Goal: Task Accomplishment & Management: Manage account settings

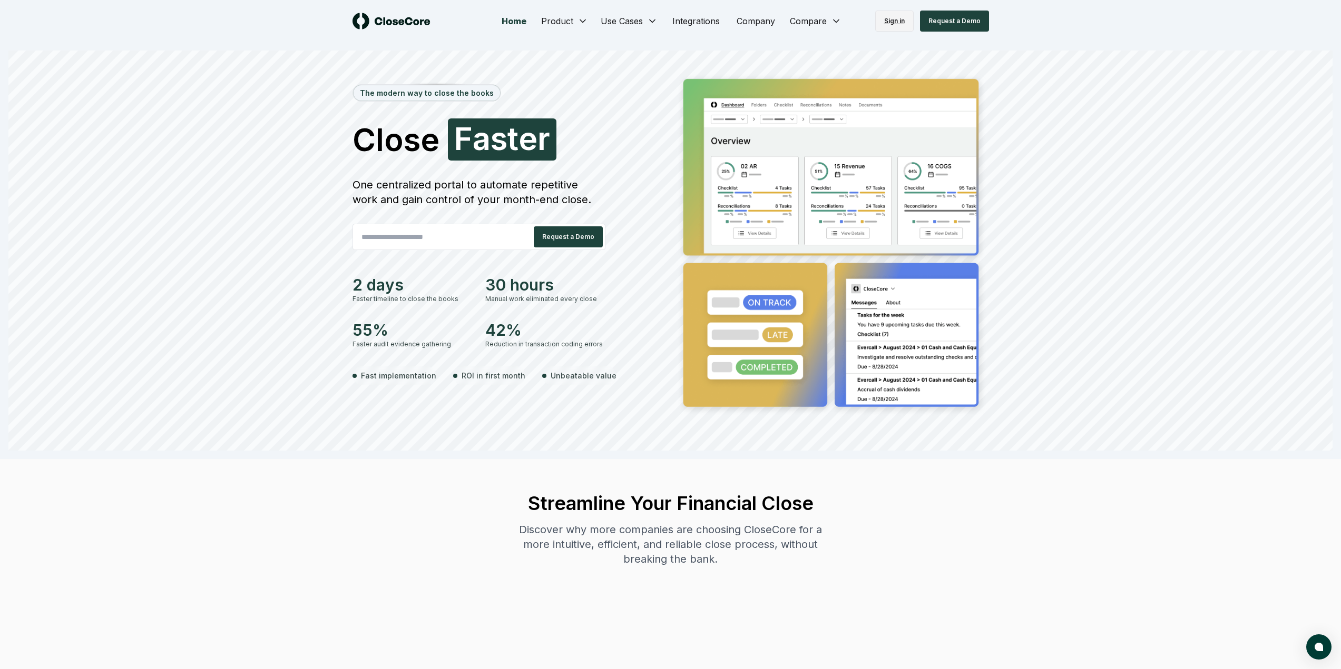
click at [894, 22] on link "Sign in" at bounding box center [894, 21] width 38 height 21
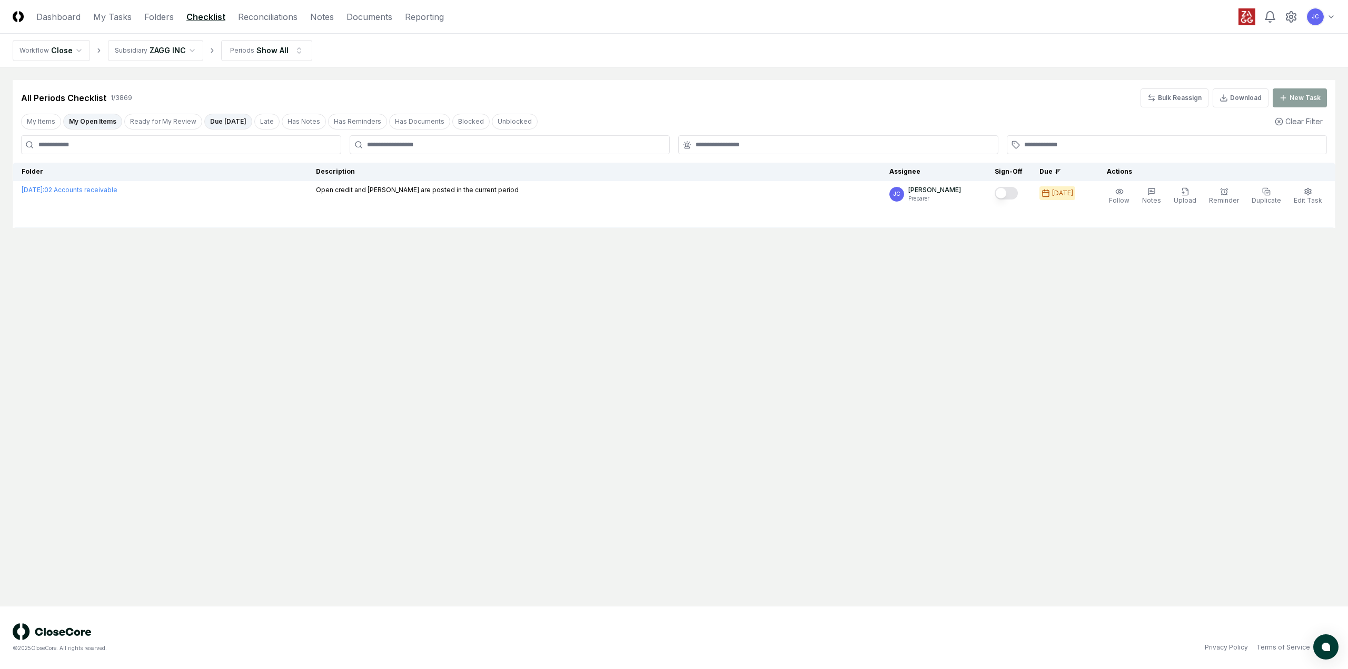
click at [209, 295] on main "Cancel Reassign All Periods Checklist 1 / 3869 Bulk Reassign Download New Task …" at bounding box center [674, 336] width 1348 height 539
click at [249, 252] on main "Cancel Reassign All Periods Checklist 1 / 3869 Bulk Reassign Download New Task …" at bounding box center [674, 336] width 1348 height 539
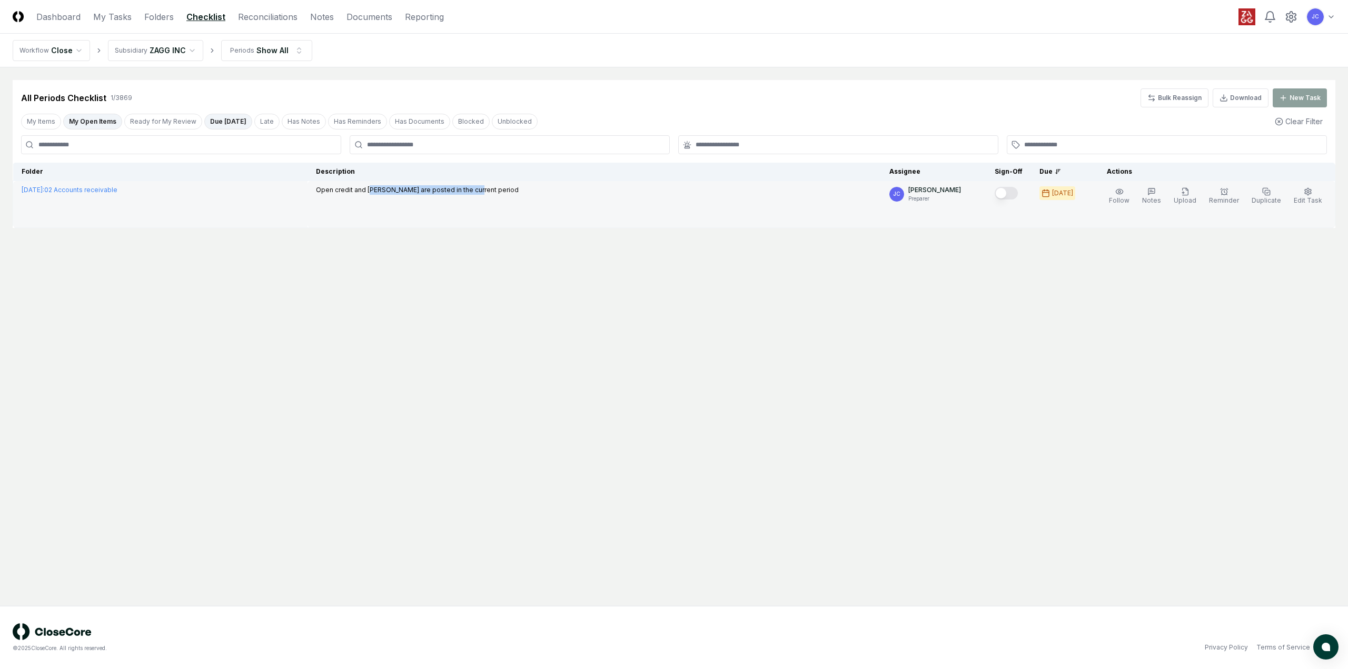
drag, startPoint x: 436, startPoint y: 193, endPoint x: 556, endPoint y: 193, distance: 119.6
click at [519, 193] on p "Open credit and [PERSON_NAME] are posted in the current period" at bounding box center [417, 189] width 203 height 9
click at [426, 191] on p "Open credit and [PERSON_NAME] are posted in the current period" at bounding box center [417, 189] width 203 height 9
drag, startPoint x: 474, startPoint y: 190, endPoint x: 554, endPoint y: 189, distance: 80.1
click at [519, 189] on p "Open credit and [PERSON_NAME] are posted in the current period" at bounding box center [417, 189] width 203 height 9
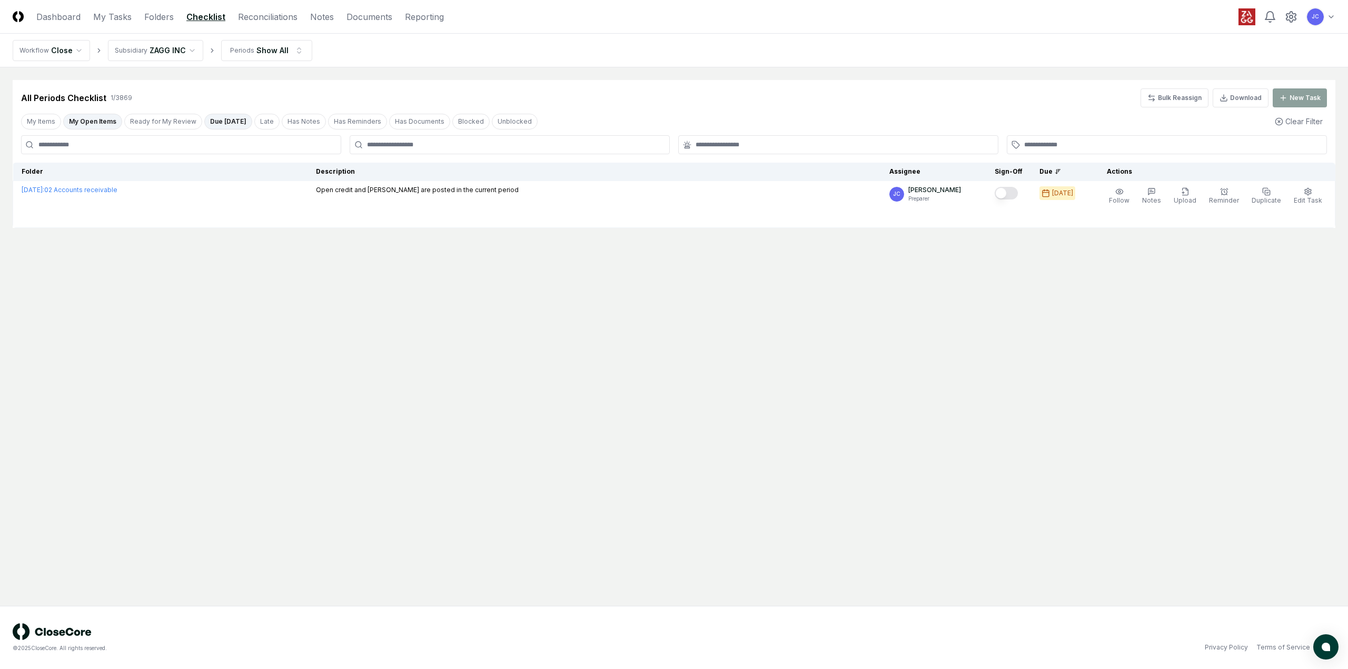
click at [747, 291] on main "Cancel Reassign All Periods Checklist 1 / 3869 Bulk Reassign Download New Task …" at bounding box center [674, 336] width 1348 height 539
click at [102, 115] on button "My Open Items" at bounding box center [92, 122] width 59 height 16
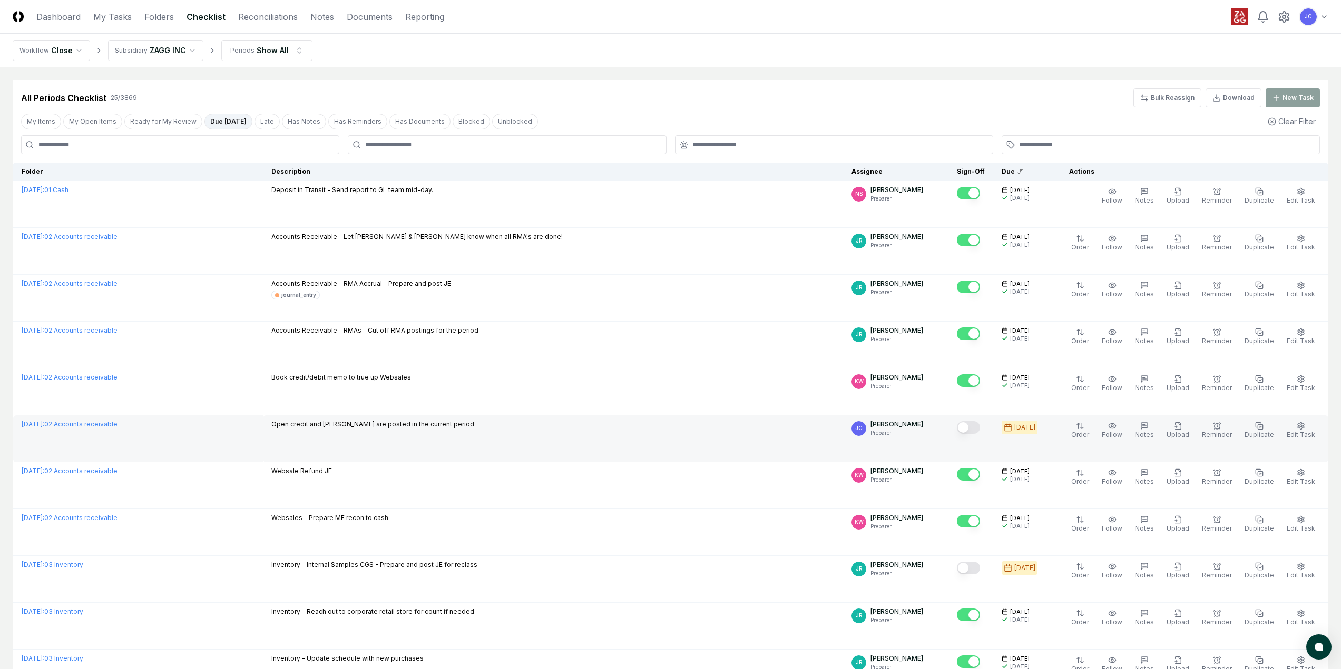
click at [980, 430] on button "Mark complete" at bounding box center [968, 427] width 23 height 13
click at [42, 14] on link "Dashboard" at bounding box center [58, 17] width 44 height 13
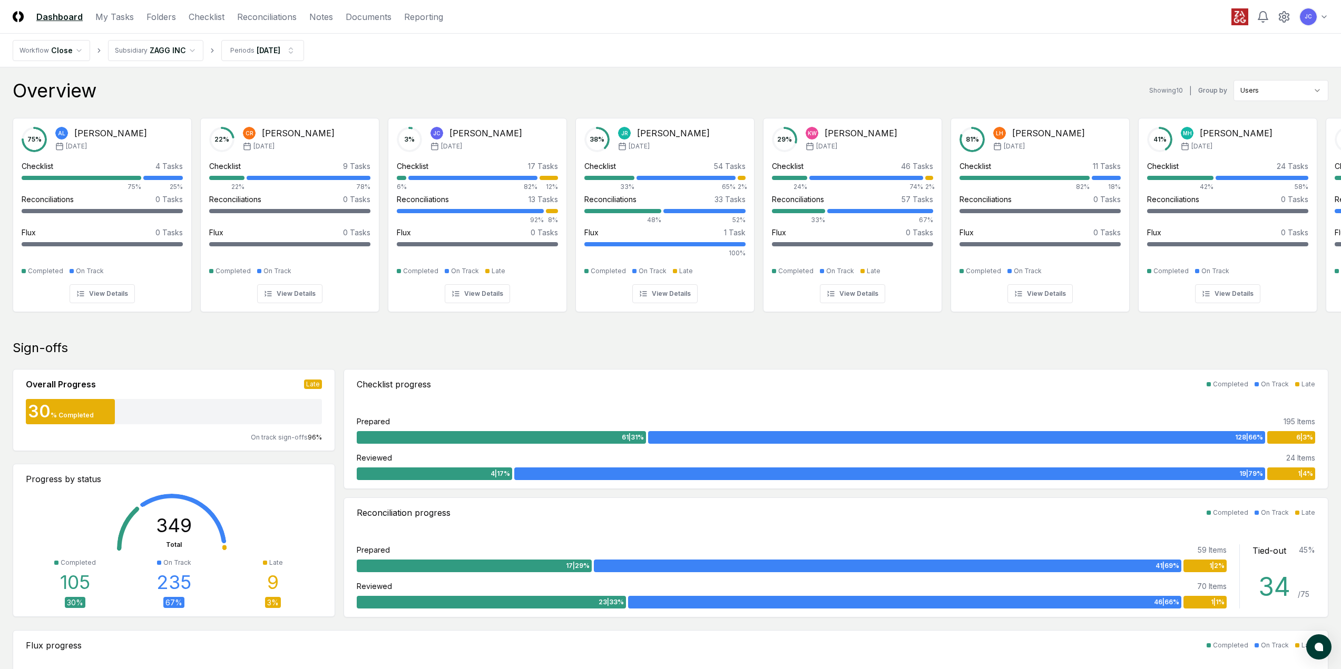
click at [364, 20] on link "Documents" at bounding box center [369, 17] width 46 height 13
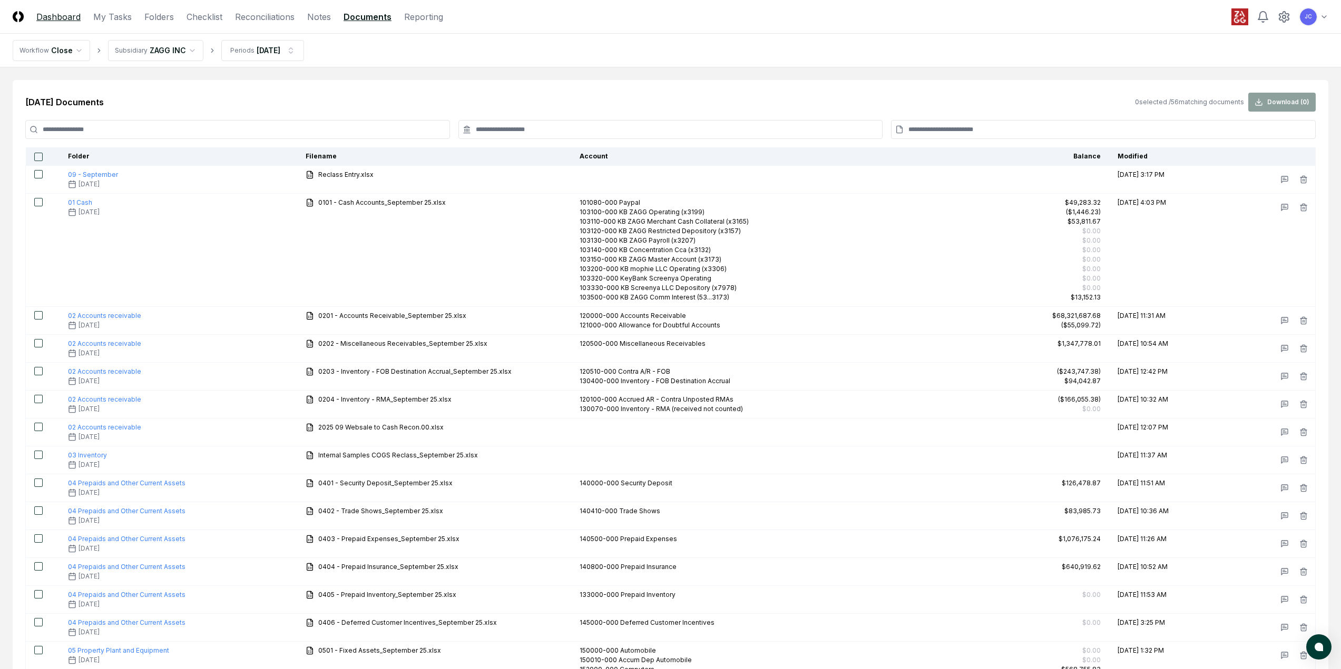
click at [69, 15] on link "Dashboard" at bounding box center [58, 17] width 44 height 13
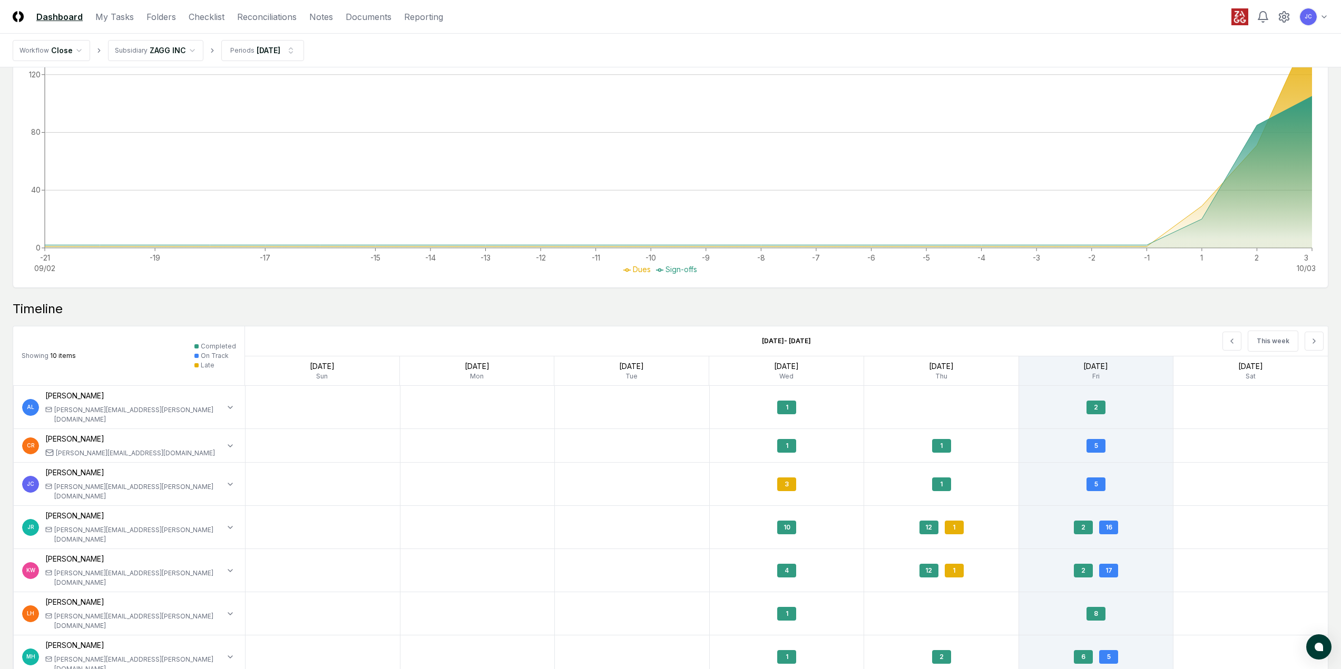
scroll to position [920, 0]
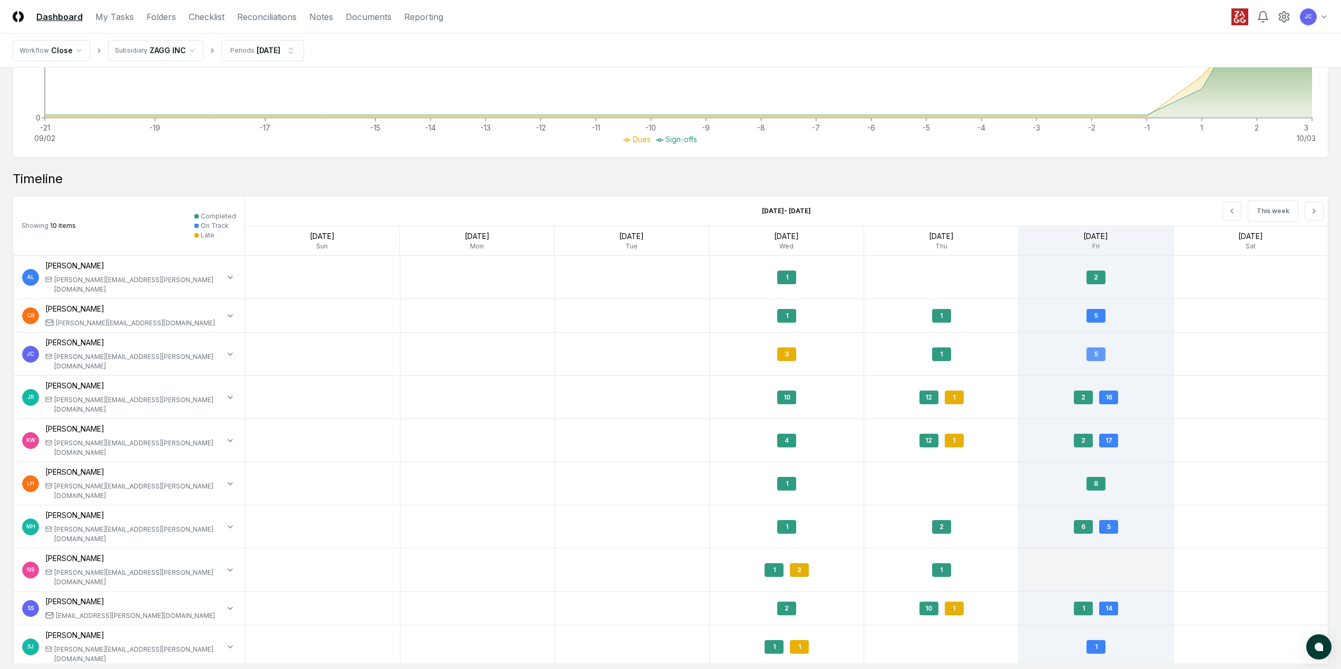
click at [1101, 348] on div "5" at bounding box center [1095, 355] width 19 height 14
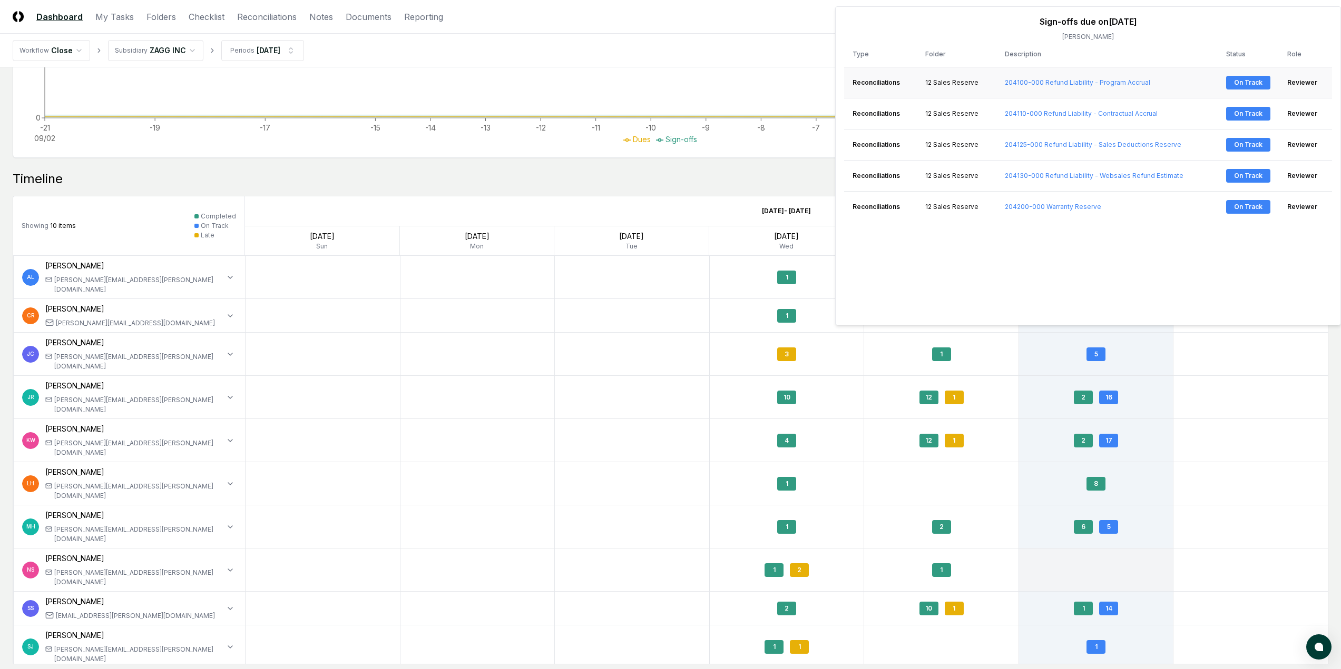
click at [1258, 83] on div "On Track" at bounding box center [1248, 83] width 44 height 14
click at [653, 181] on div "Timeline" at bounding box center [670, 179] width 1315 height 17
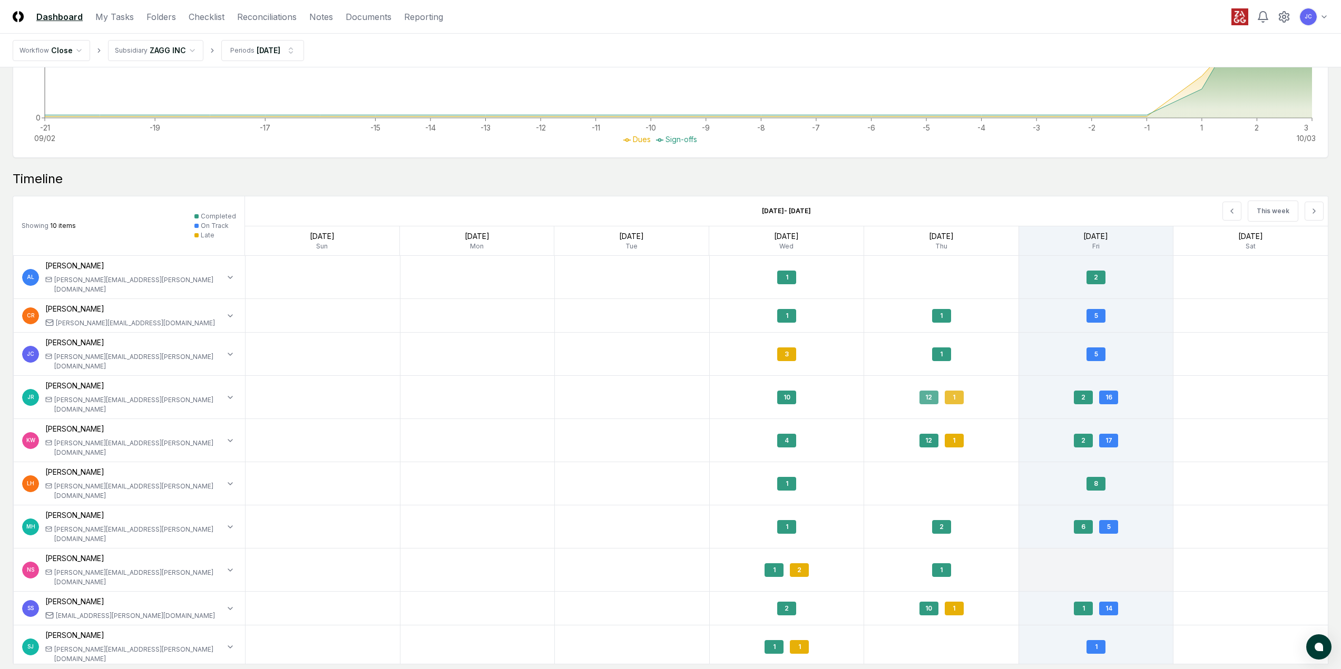
click at [953, 391] on div "1" at bounding box center [953, 398] width 19 height 14
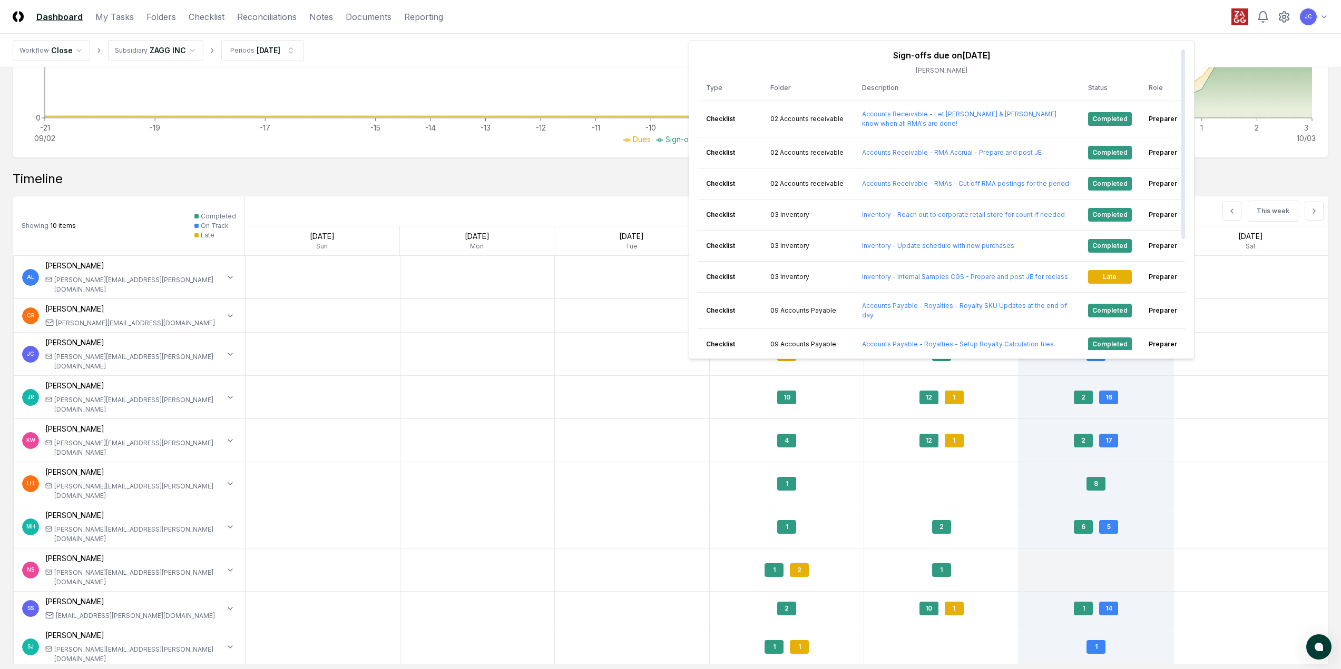
click at [633, 171] on div "Timeline" at bounding box center [670, 179] width 1315 height 17
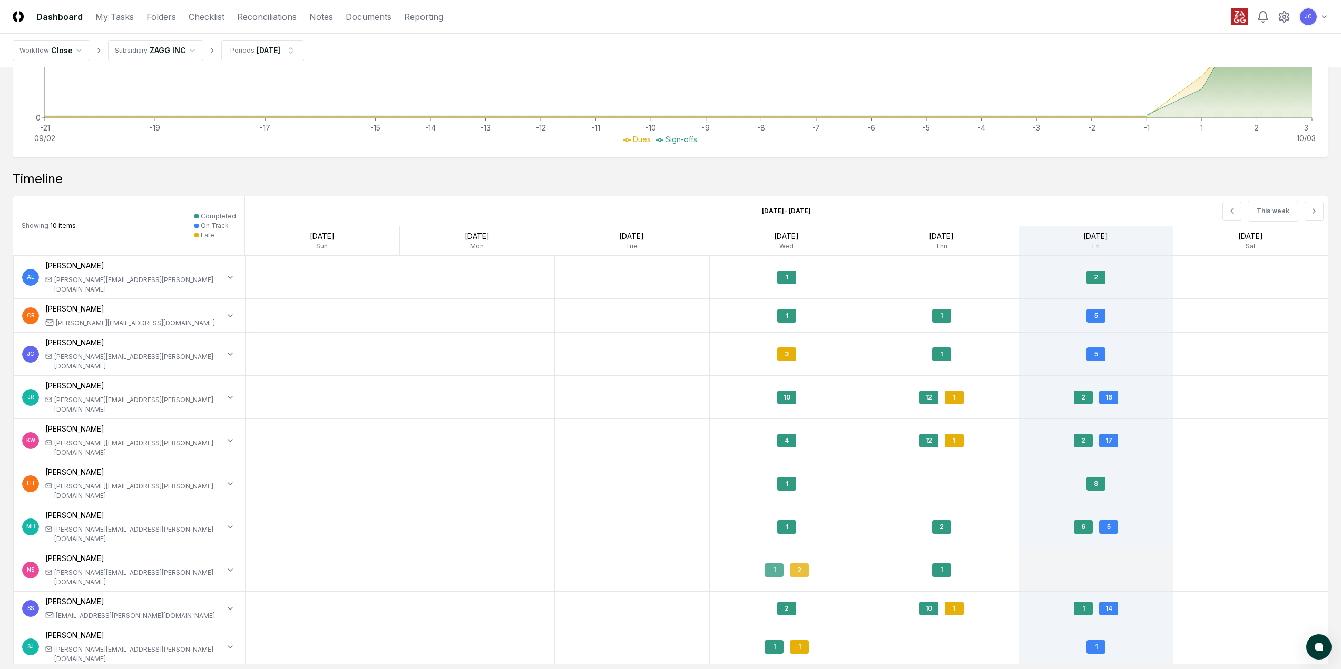
click at [801, 564] on div "2" at bounding box center [799, 571] width 19 height 14
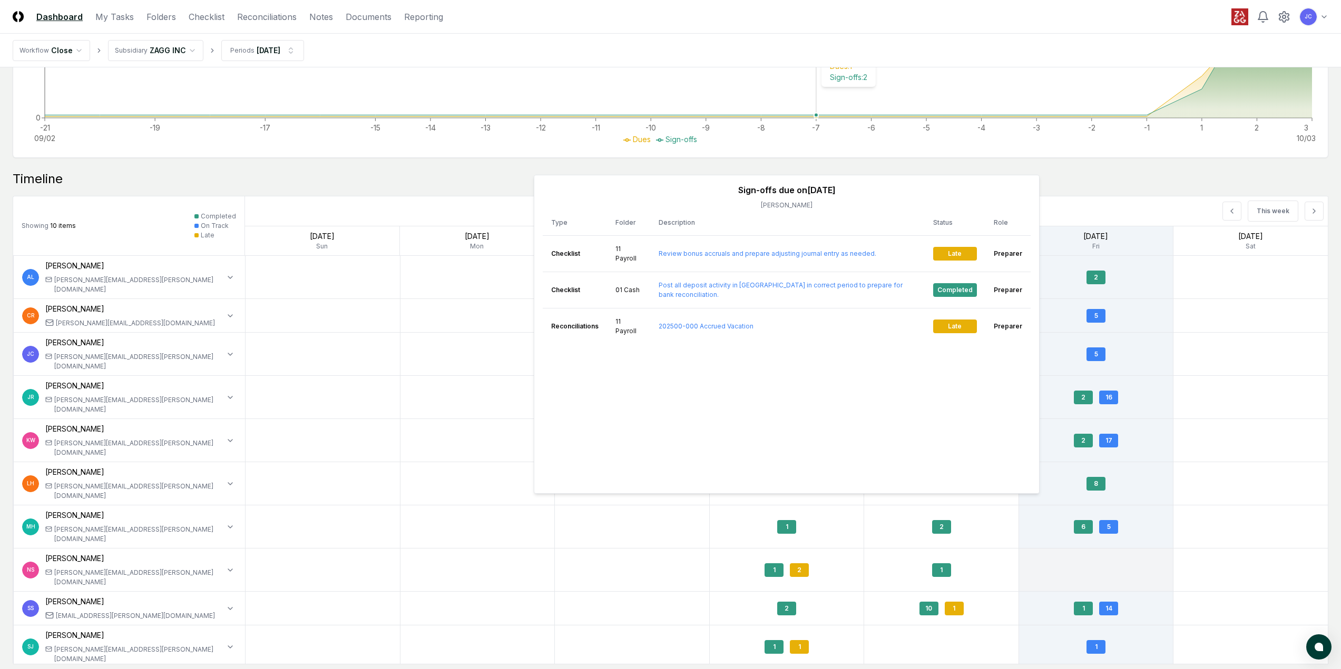
click at [813, 78] on icon "-21 09/02 -19 -17 -15 -14 -13 -12 -11 -10 -9 -8 -7 -6 -5 -4 -3 -2 -1 1 2 3 10/0…" at bounding box center [670, 12] width 1314 height 263
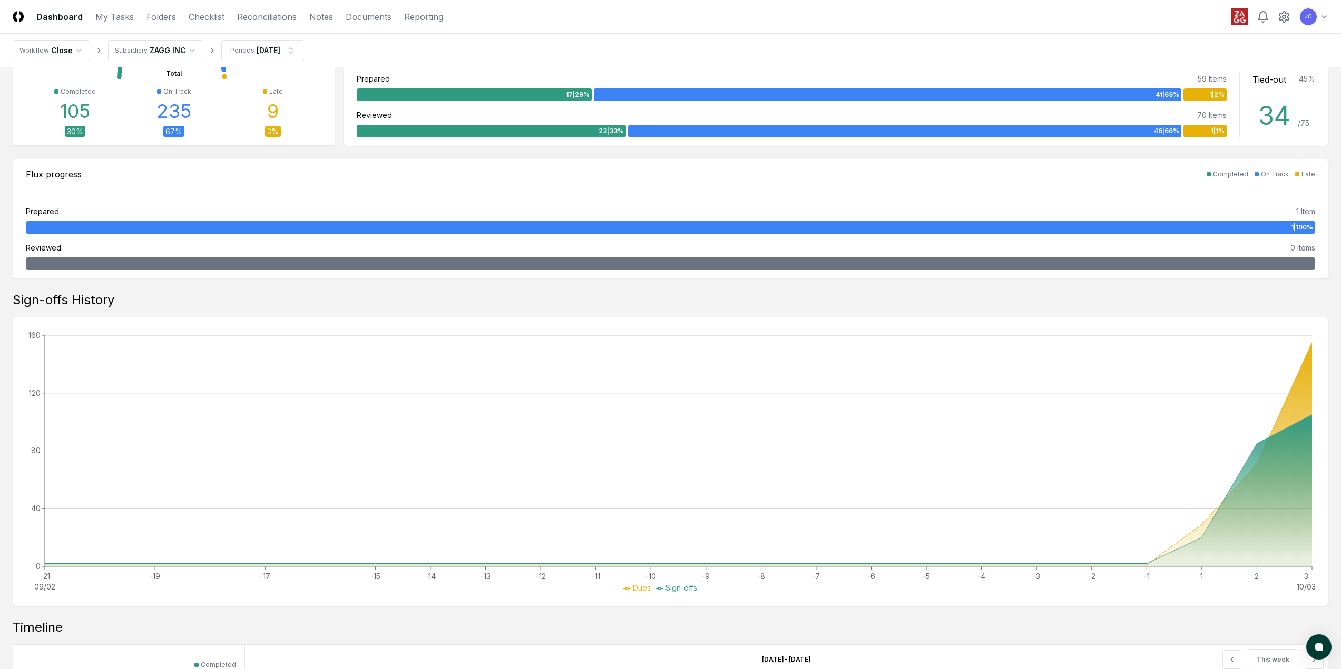
scroll to position [393, 0]
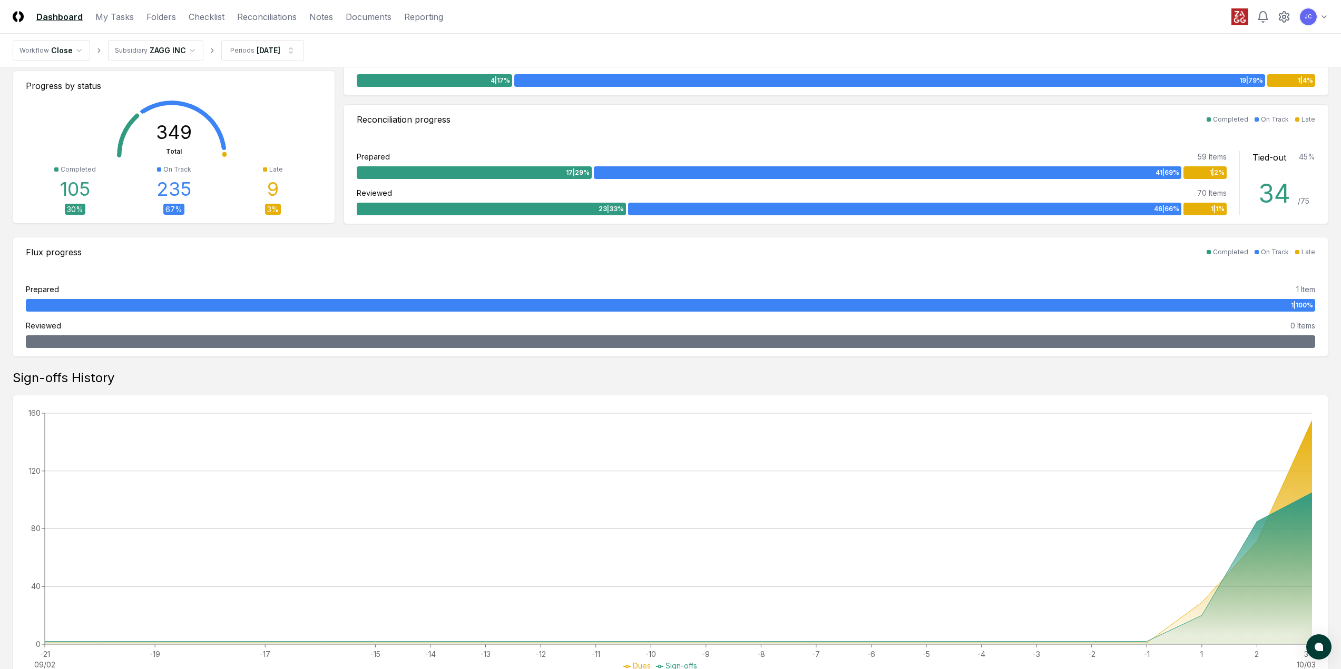
click at [62, 17] on link "Dashboard" at bounding box center [59, 17] width 46 height 13
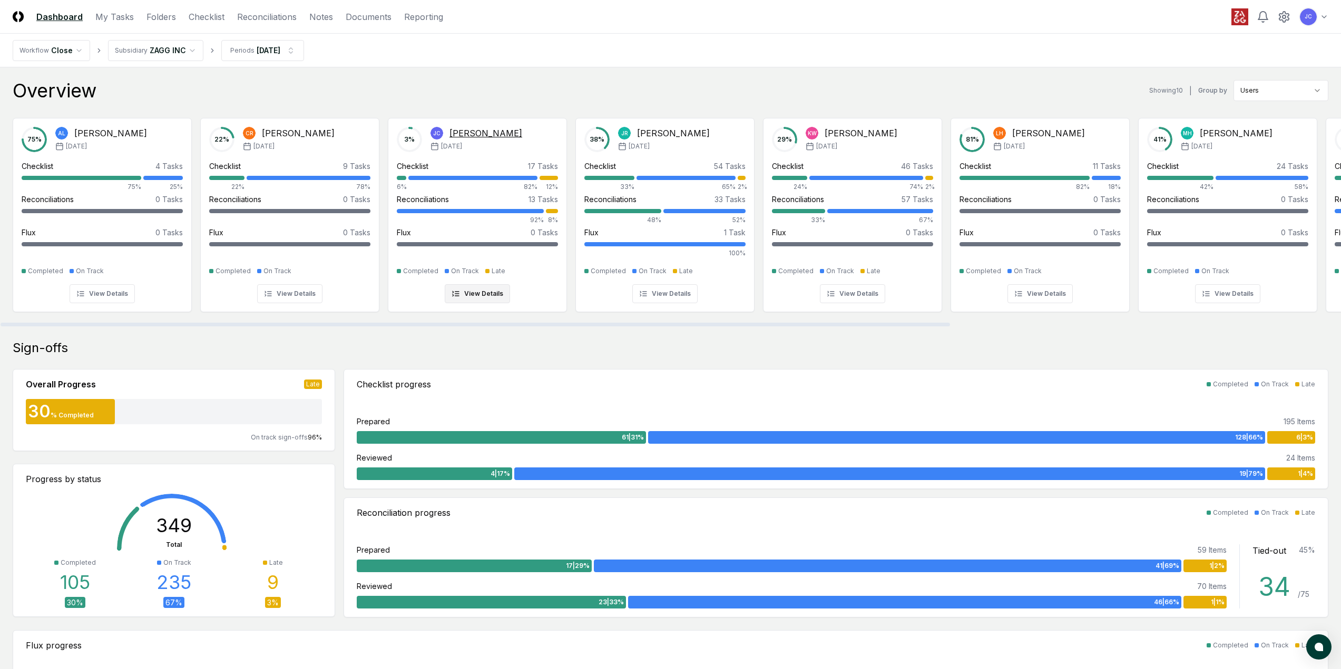
click at [468, 298] on button "View Details" at bounding box center [477, 293] width 65 height 19
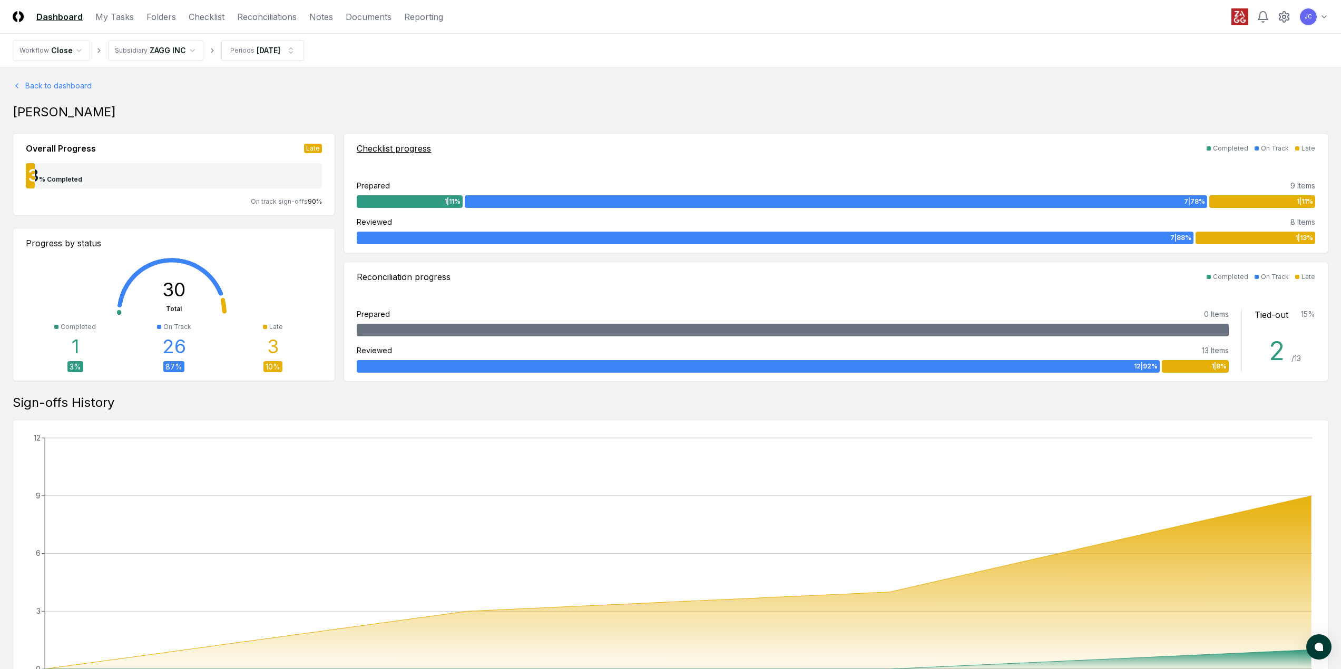
click at [1255, 202] on div "1 | 11 %" at bounding box center [1262, 201] width 106 height 13
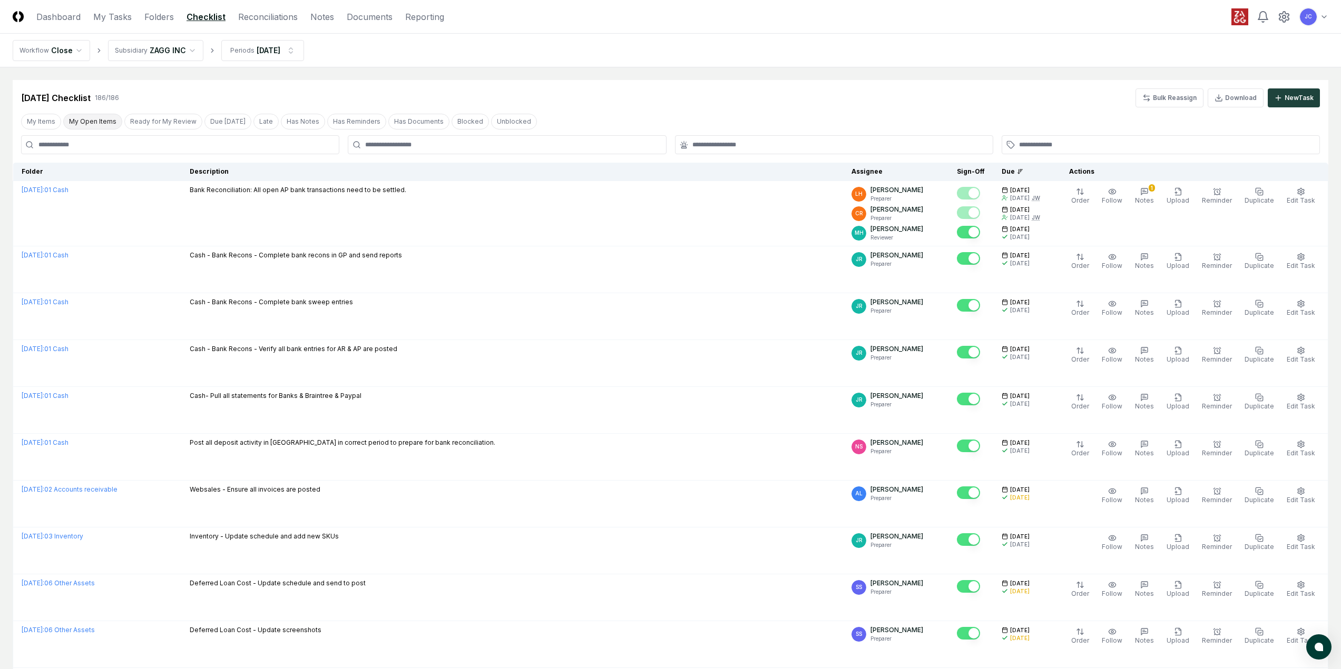
click at [99, 121] on button "My Open Items" at bounding box center [92, 122] width 59 height 16
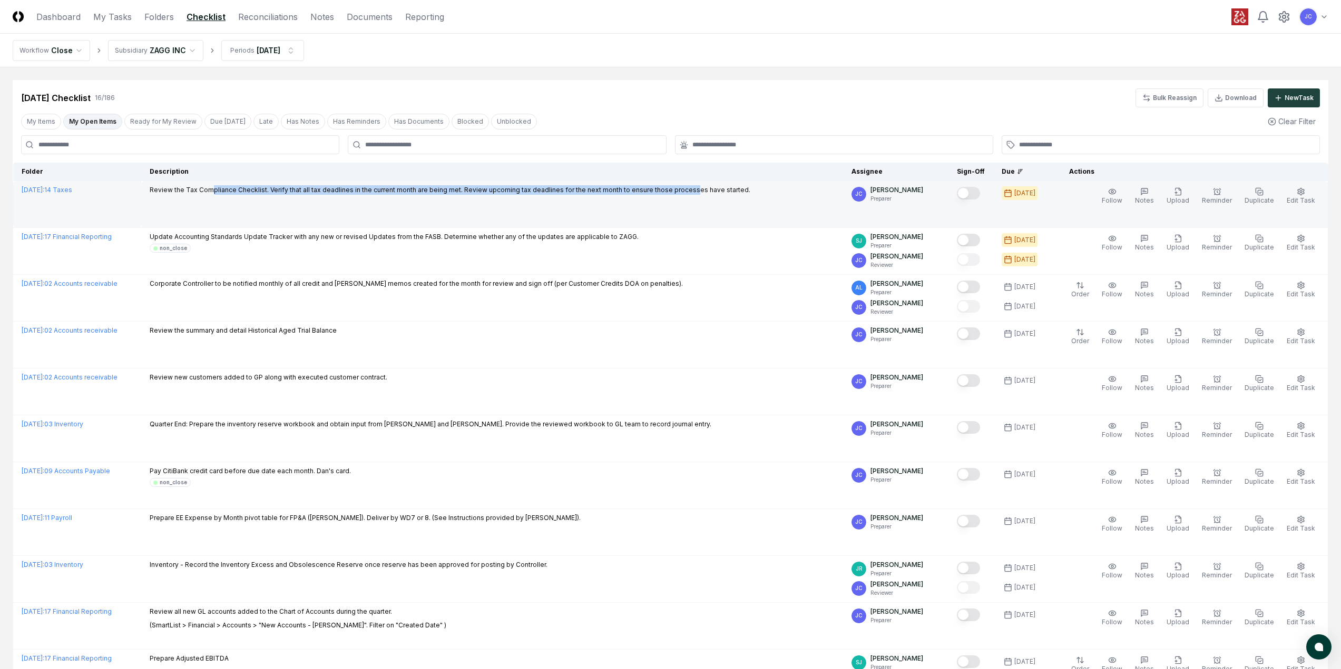
drag, startPoint x: 244, startPoint y: 190, endPoint x: 815, endPoint y: 196, distance: 571.0
click at [749, 196] on div "Review the Tax Compliance Checklist. Verify that all tax deadlines in the curre…" at bounding box center [450, 191] width 600 height 12
click at [971, 196] on button "Mark complete" at bounding box center [968, 193] width 23 height 13
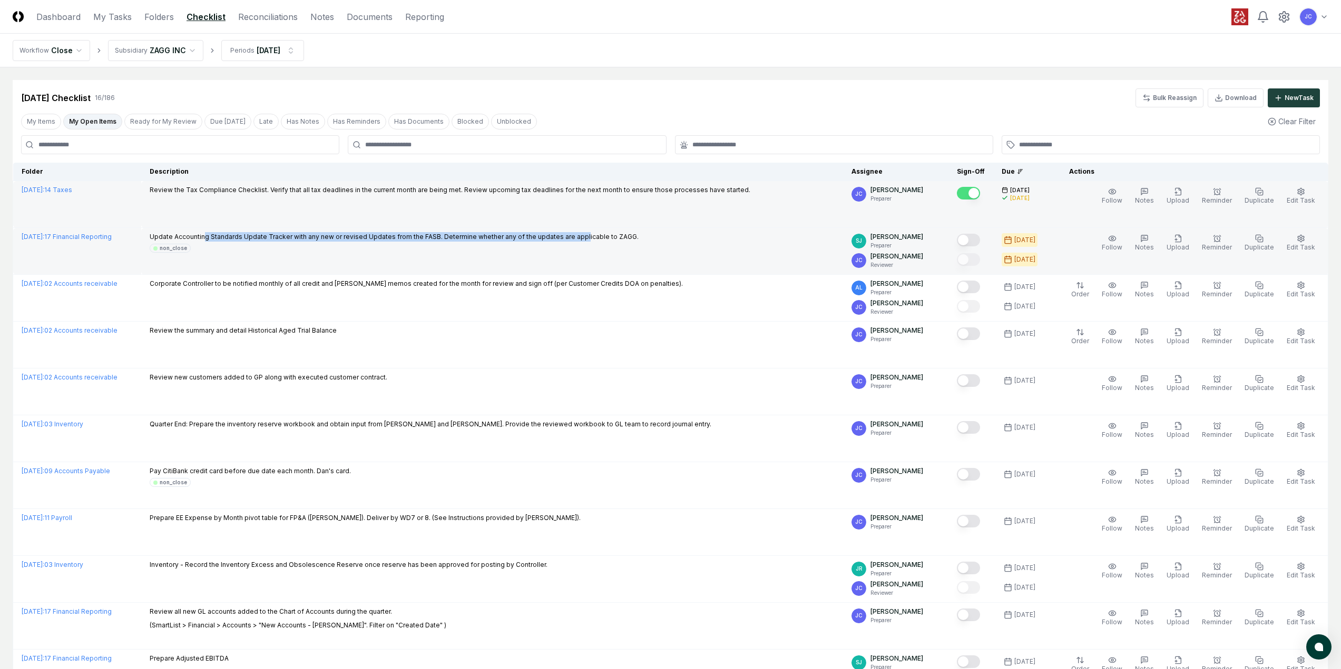
drag, startPoint x: 236, startPoint y: 236, endPoint x: 608, endPoint y: 240, distance: 371.9
click at [608, 240] on p "Update Accounting Standards Update Tracker with any new or revised Updates from…" at bounding box center [394, 236] width 489 height 9
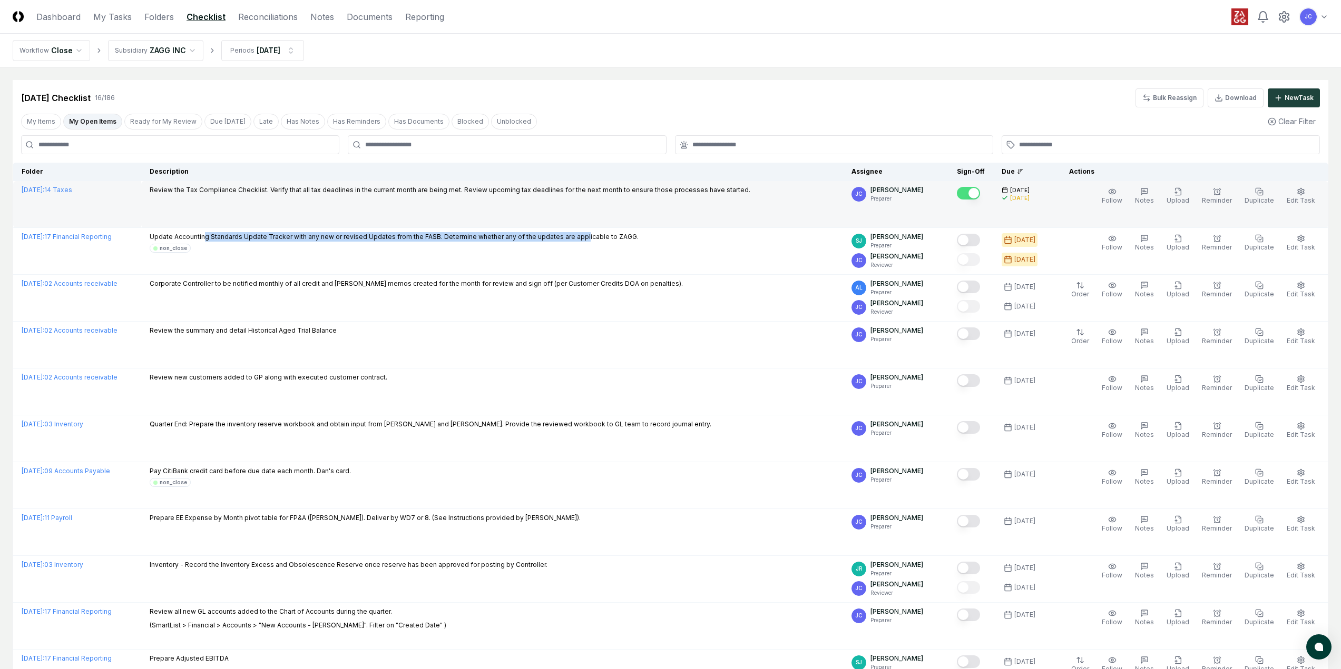
click at [106, 124] on button "My Open Items" at bounding box center [92, 122] width 59 height 16
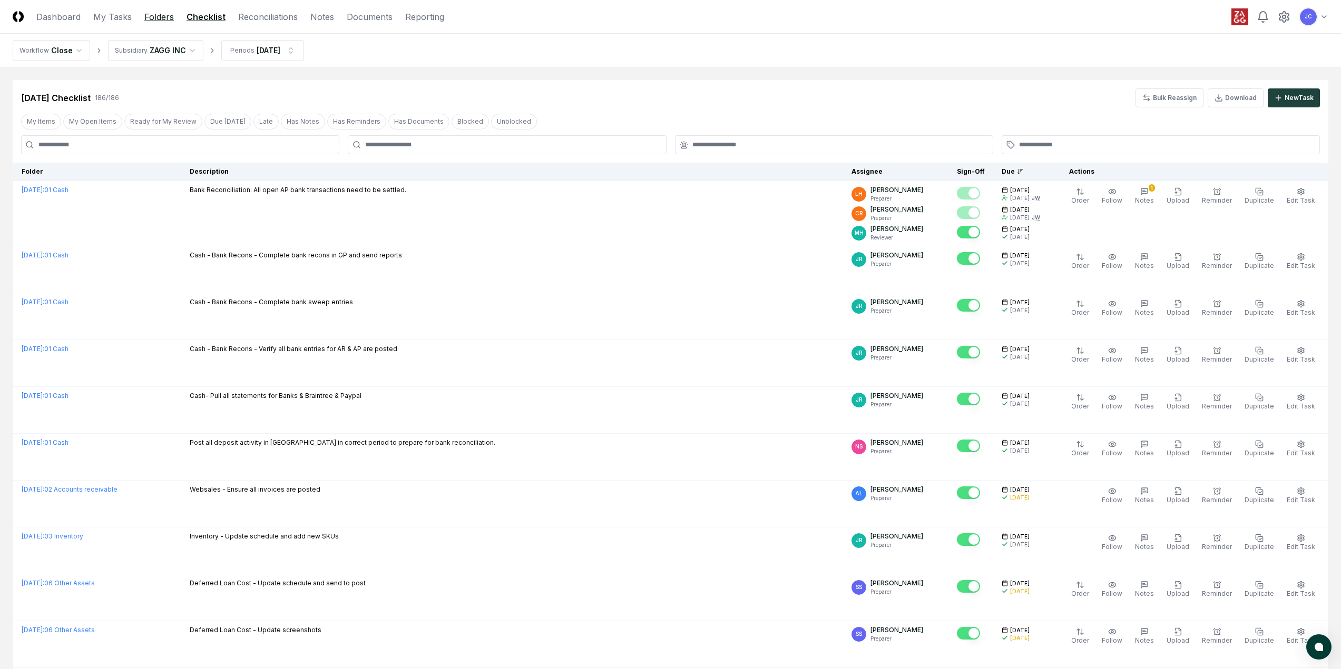
click at [155, 19] on link "Folders" at bounding box center [158, 17] width 29 height 13
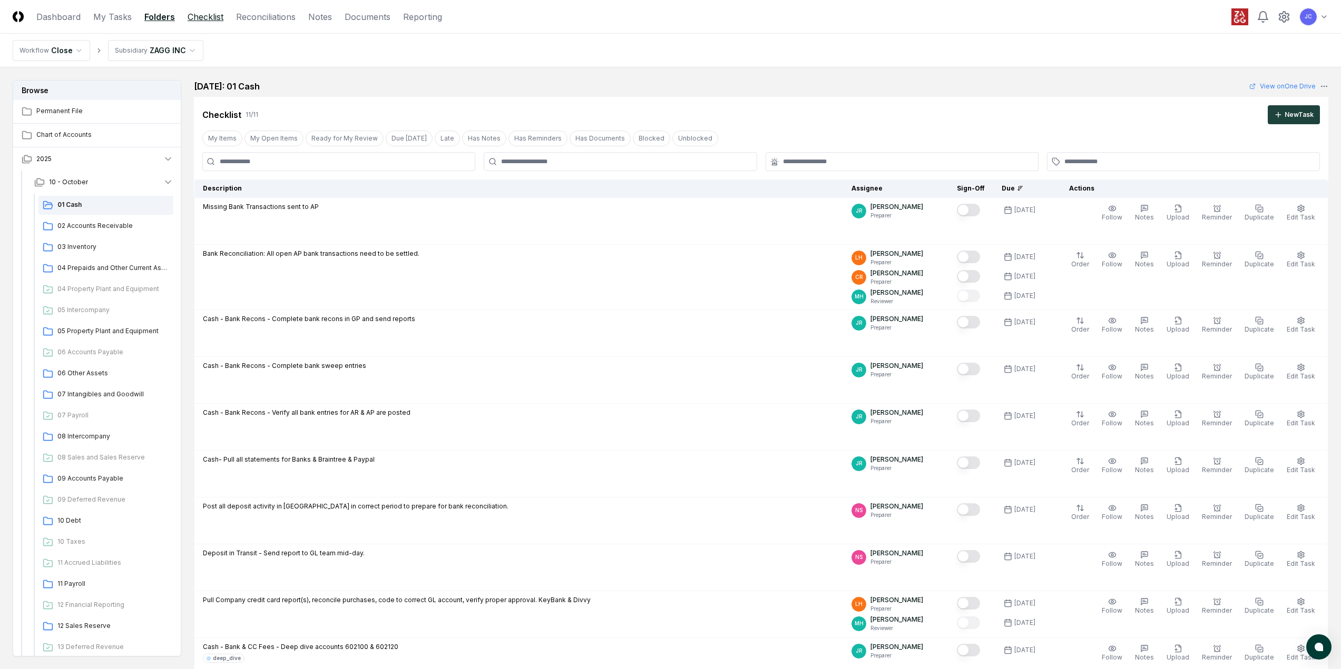
click at [206, 17] on link "Checklist" at bounding box center [206, 17] width 36 height 13
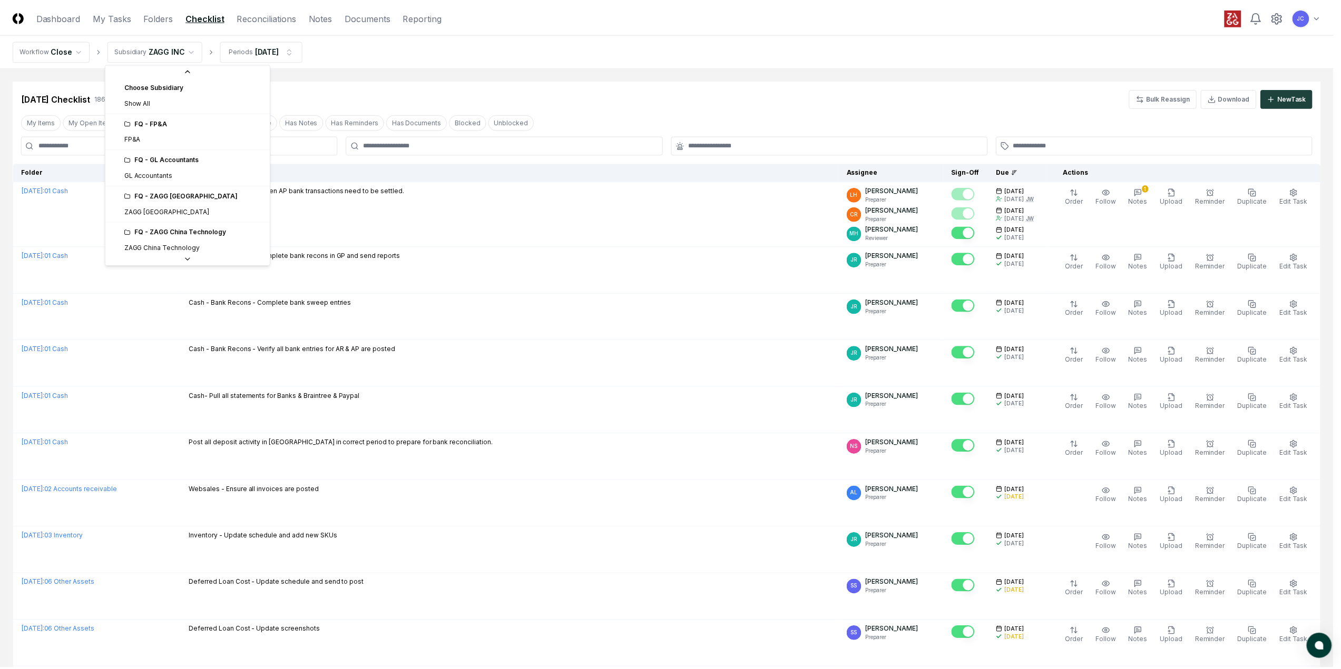
scroll to position [112, 0]
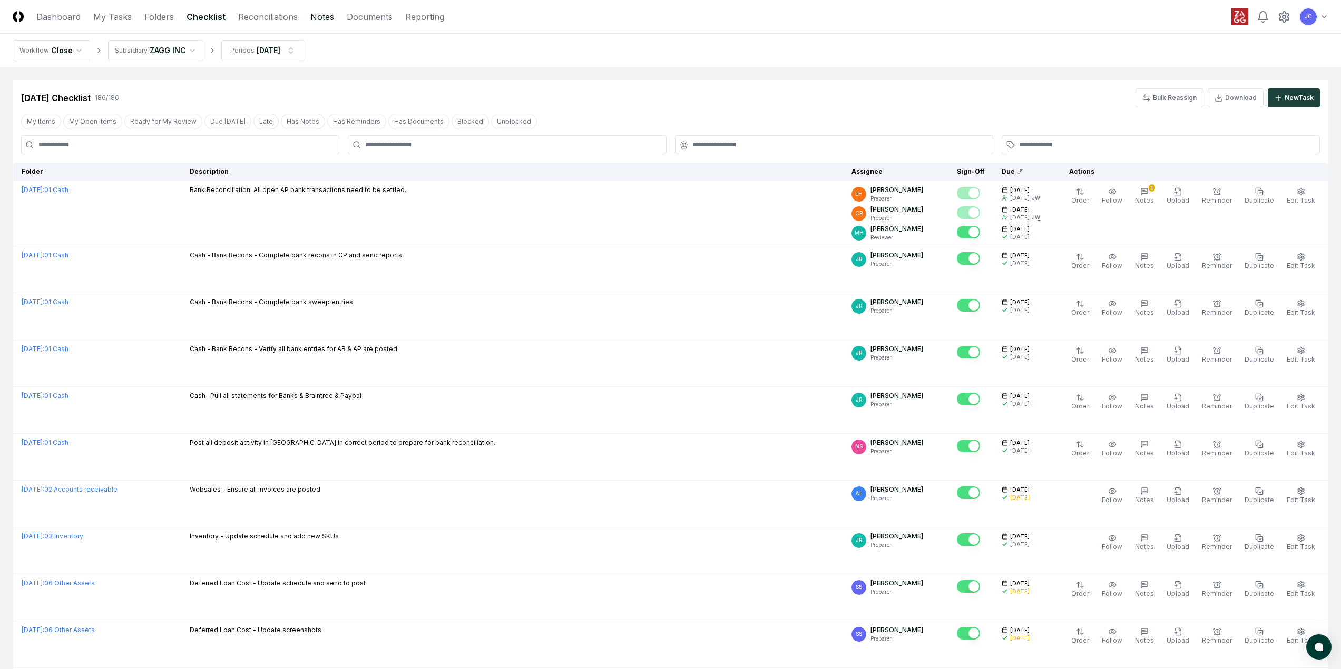
click at [322, 17] on link "Notes" at bounding box center [322, 17] width 24 height 13
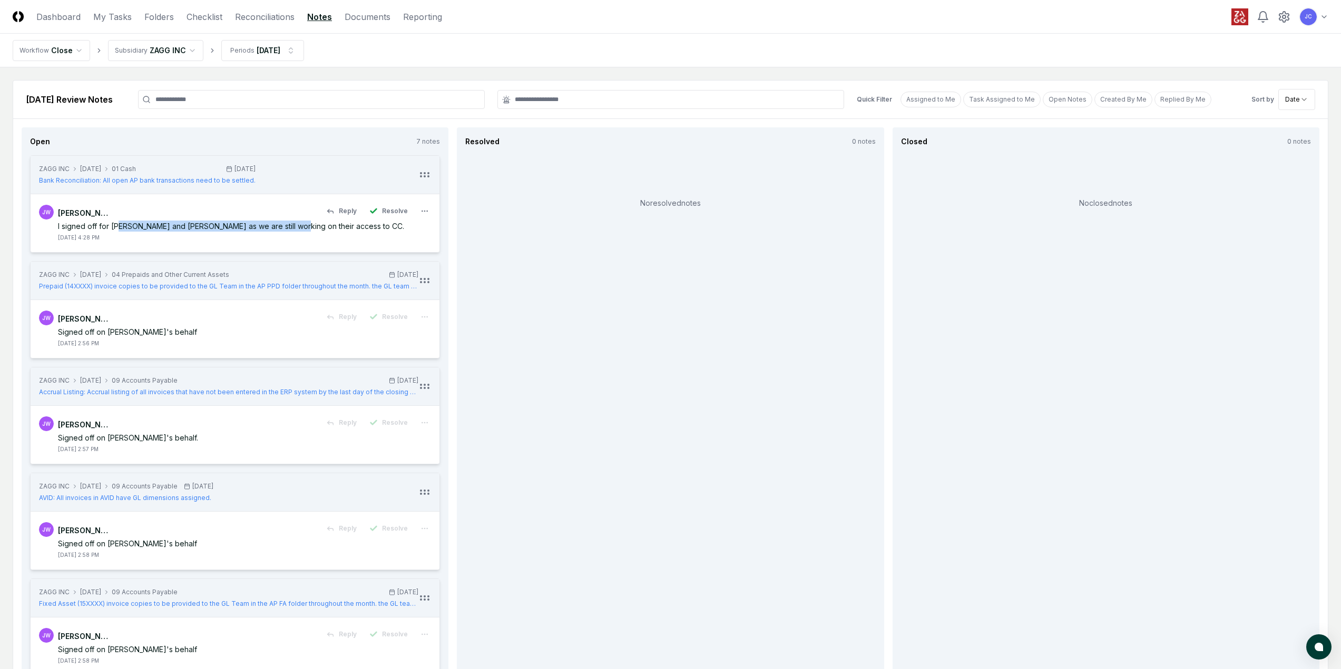
drag, startPoint x: 121, startPoint y: 230, endPoint x: 284, endPoint y: 229, distance: 163.8
click at [284, 229] on div "I signed off for Laura and Chris as we are still working on their access to CC." at bounding box center [244, 226] width 373 height 11
click at [273, 18] on link "Reconciliations" at bounding box center [265, 17] width 60 height 13
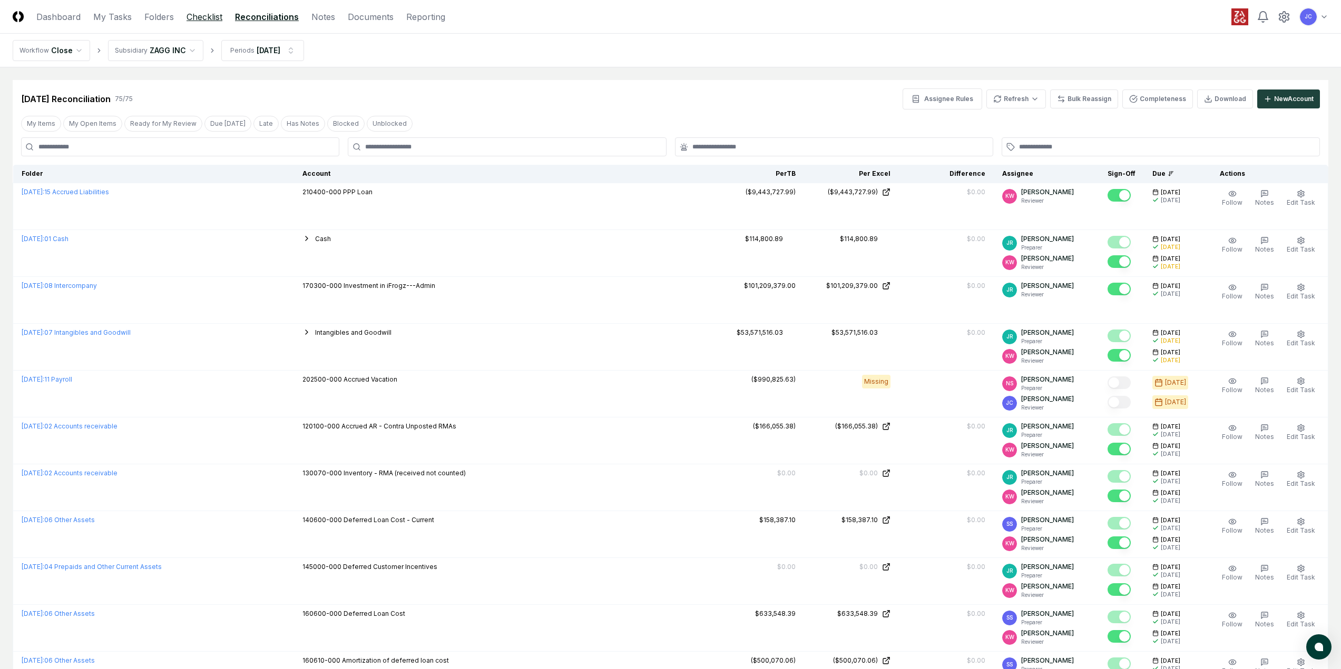
click at [203, 17] on link "Checklist" at bounding box center [204, 17] width 36 height 13
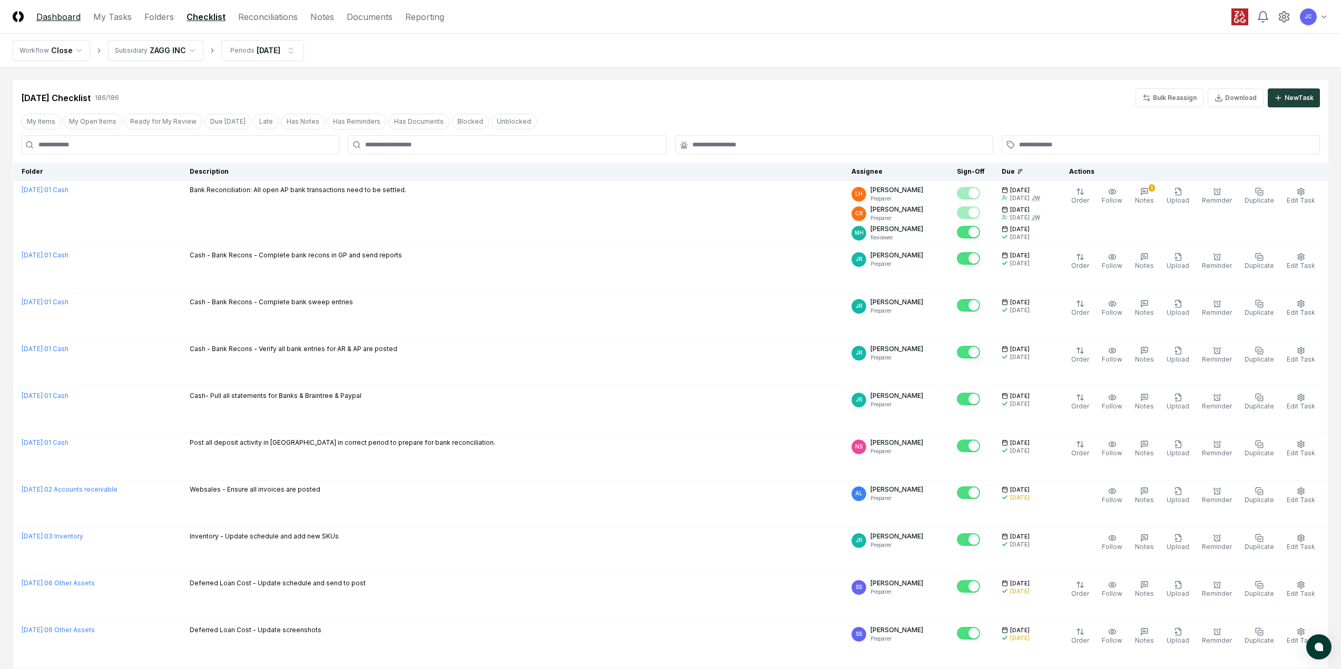
click at [62, 19] on link "Dashboard" at bounding box center [58, 17] width 44 height 13
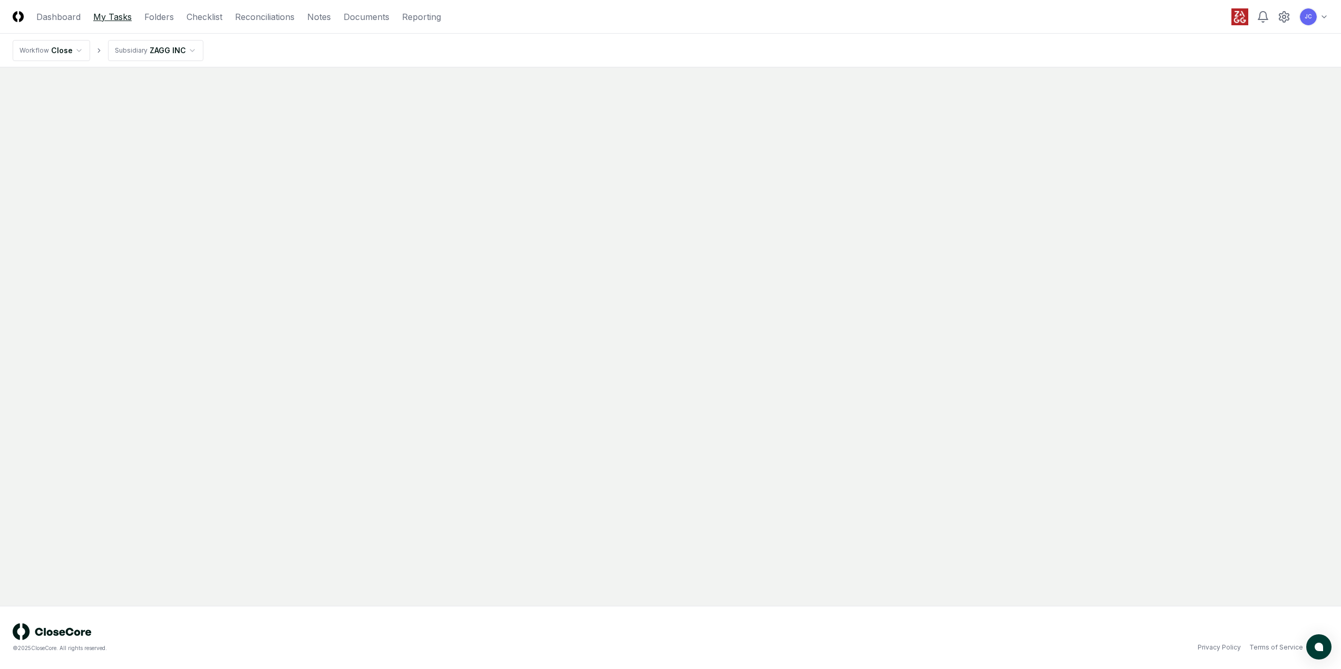
click at [121, 19] on link "My Tasks" at bounding box center [112, 17] width 38 height 13
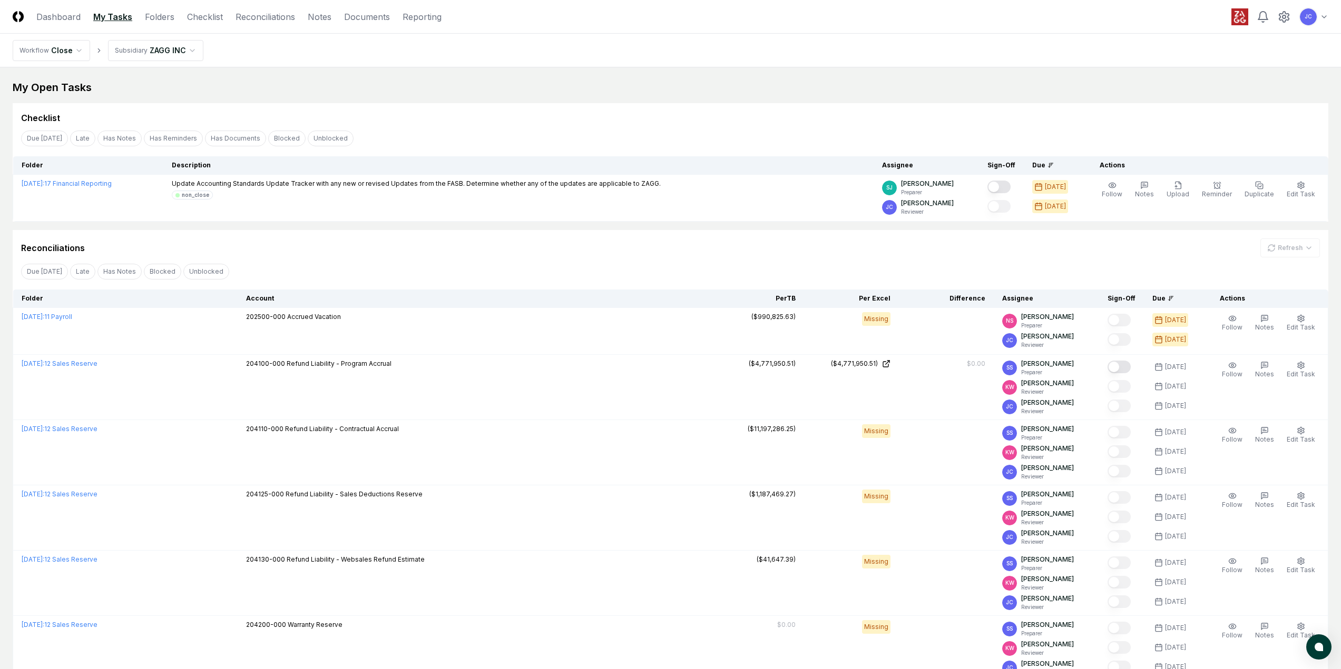
click at [74, 13] on link "Dashboard" at bounding box center [58, 17] width 44 height 13
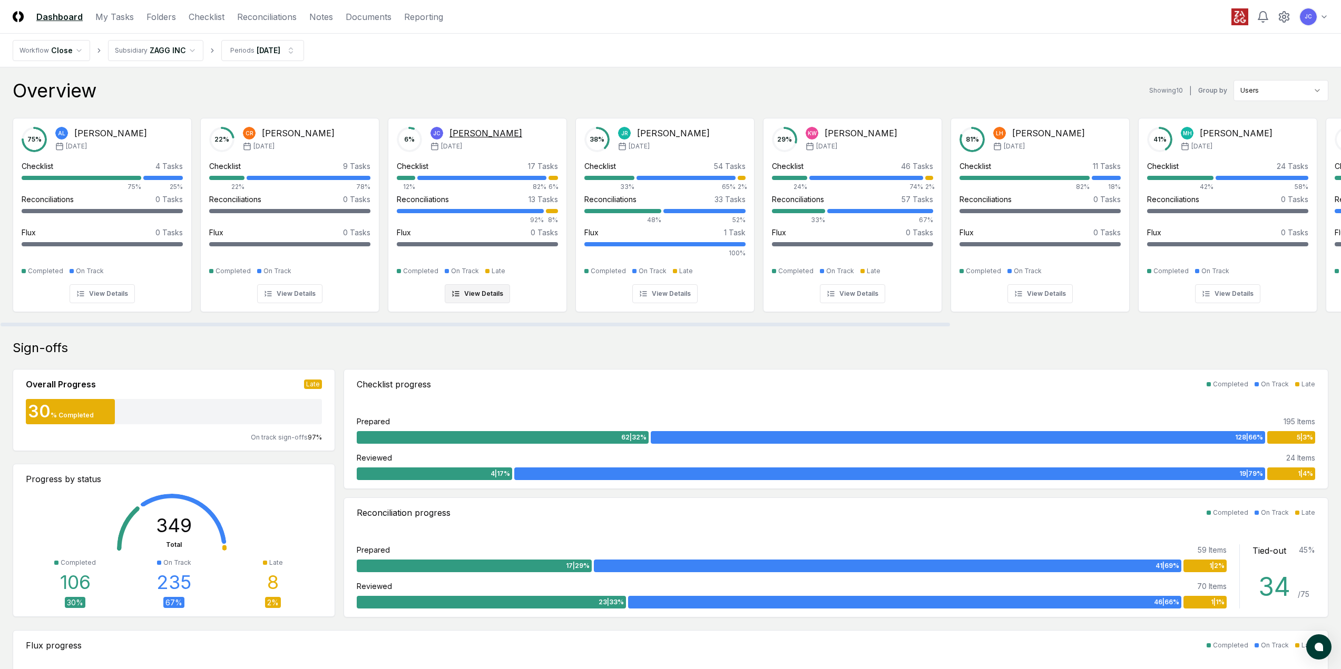
click at [481, 291] on button "View Details" at bounding box center [477, 293] width 65 height 19
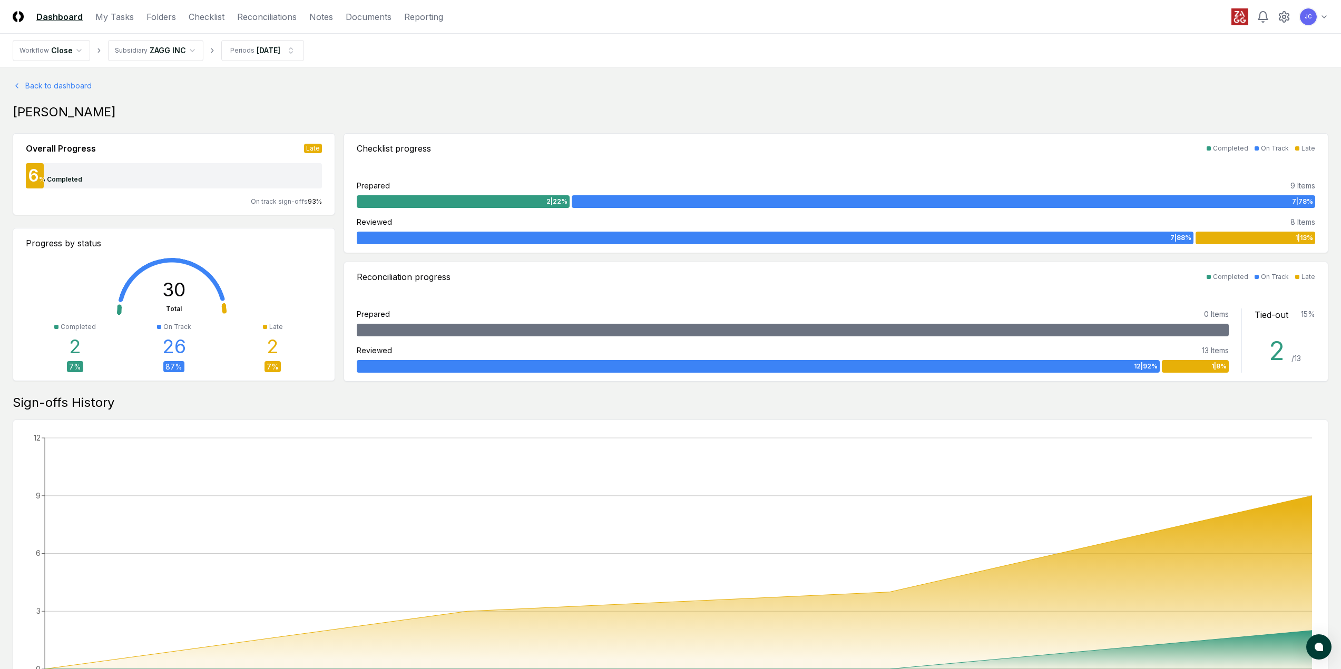
click at [67, 15] on link "Dashboard" at bounding box center [59, 17] width 46 height 13
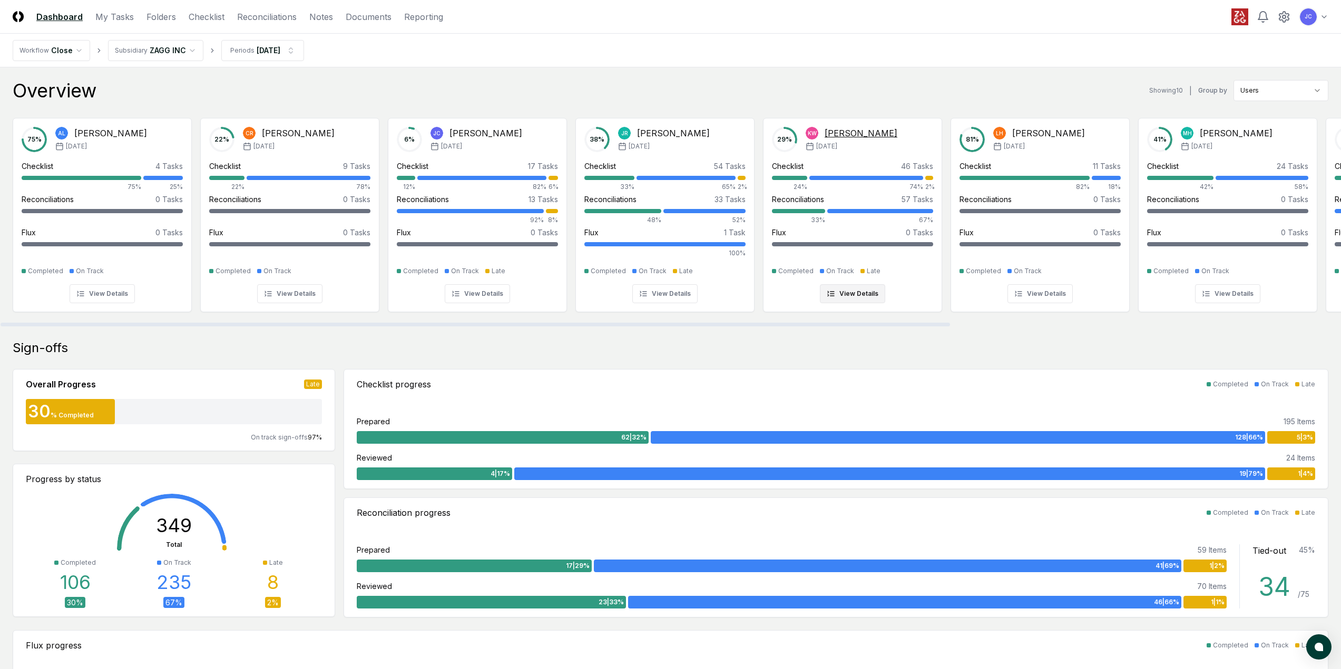
click at [904, 145] on div "29 % KW Kelli Wright Sep '25" at bounding box center [852, 139] width 161 height 25
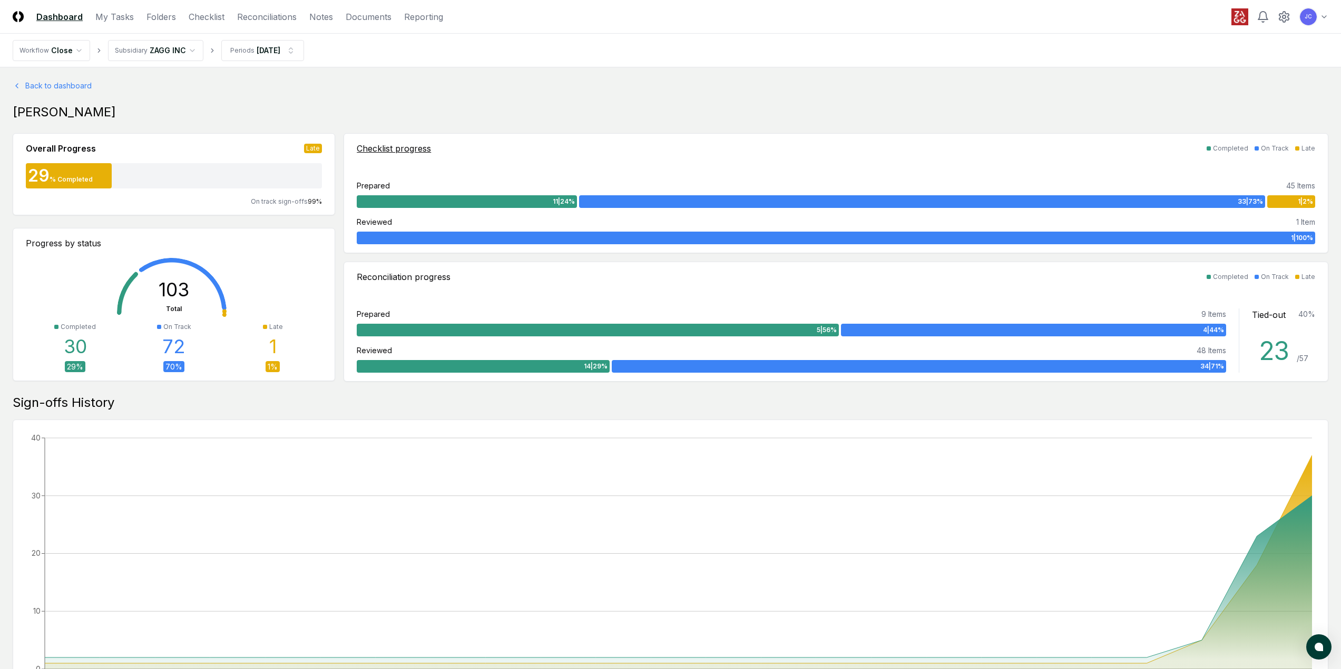
click at [1299, 196] on div "1 | 2 %" at bounding box center [1291, 201] width 48 height 13
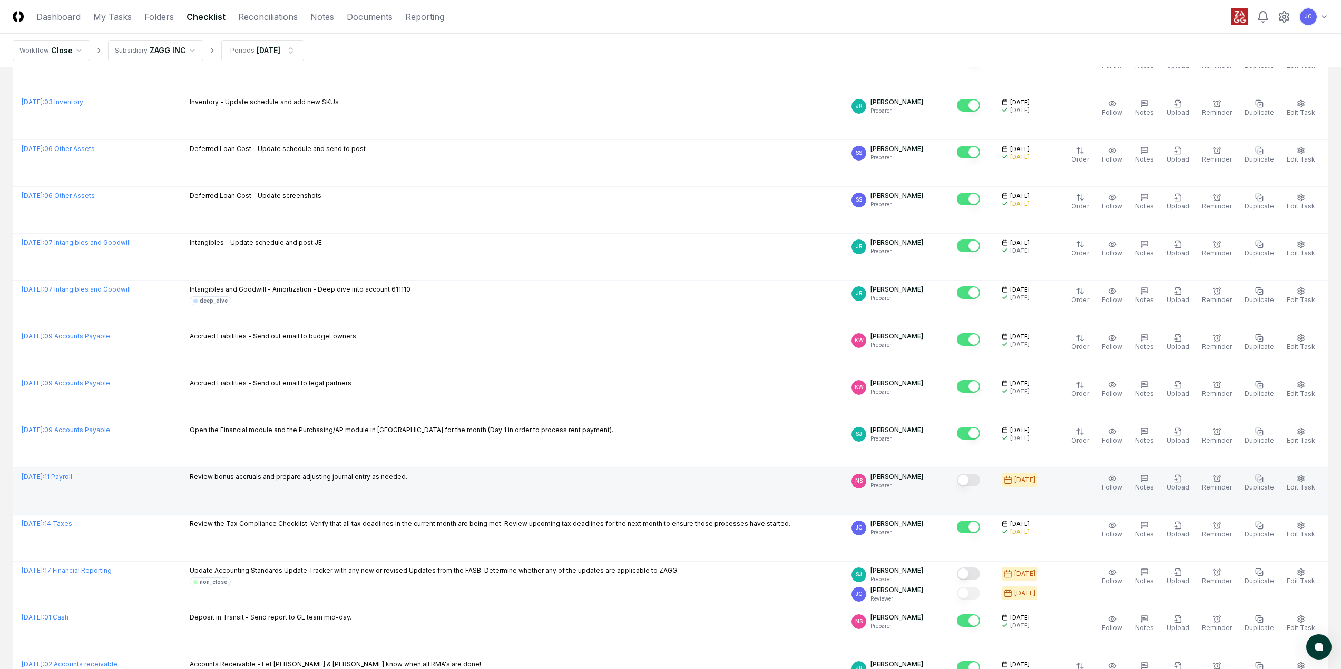
scroll to position [632, 0]
